Goal: Information Seeking & Learning: Learn about a topic

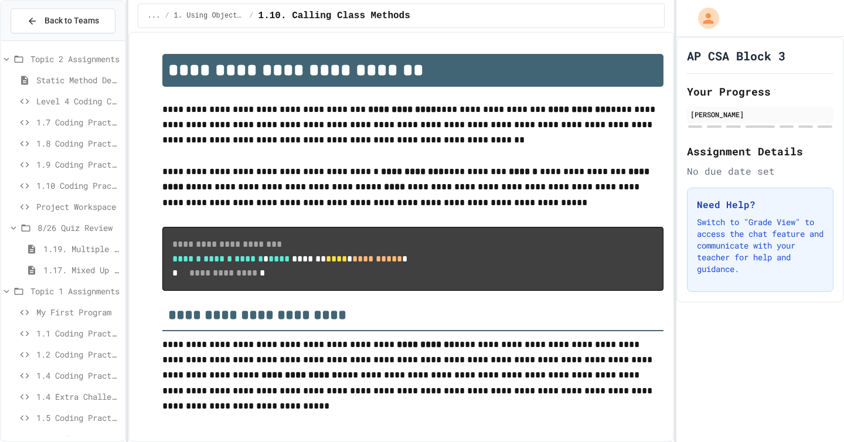
scroll to position [897, 0]
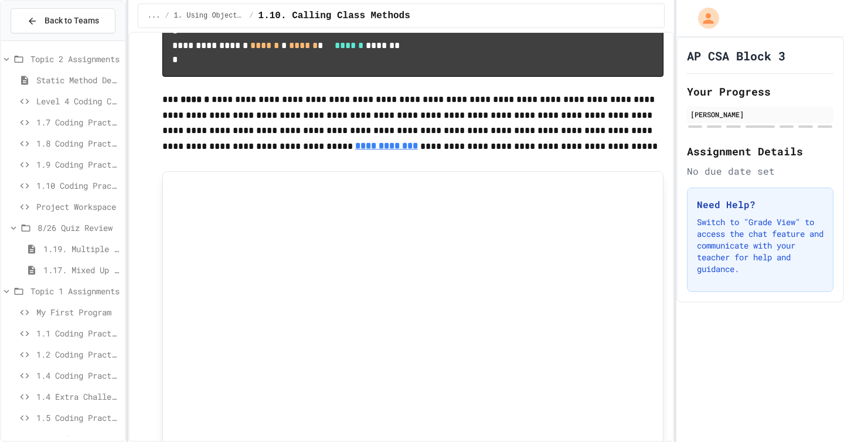
click at [73, 82] on span "Static Method Demo" at bounding box center [78, 80] width 84 height 12
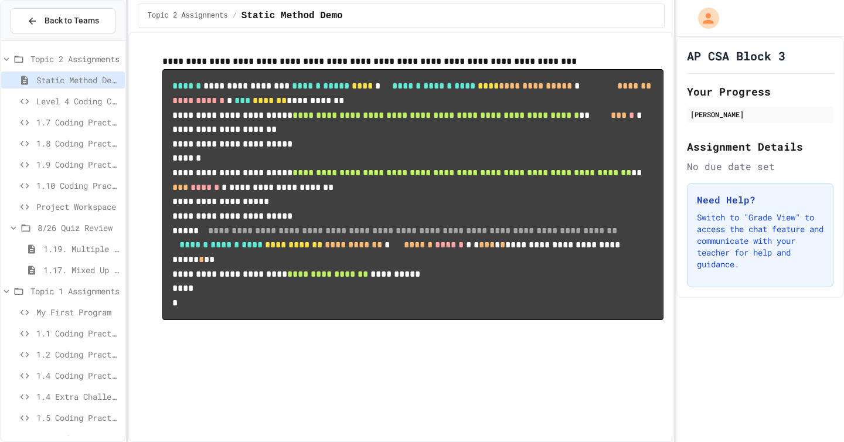
scroll to position [28, 0]
click at [71, 194] on div "1.10 Coding Practice" at bounding box center [63, 187] width 124 height 21
